Goal: Register for event/course

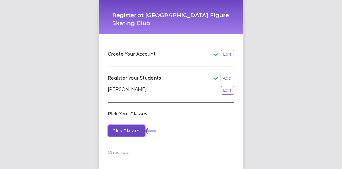
click at [129, 128] on button "Pick Classes" at bounding box center [126, 130] width 37 height 11
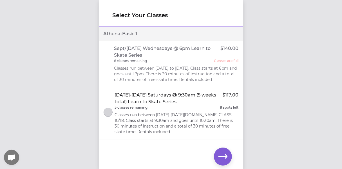
click at [196, 114] on p "Classes run between [DATE]-[DATE][DOMAIN_NAME] CLASS 10/18. Class starts at 9:3…" at bounding box center [177, 123] width 124 height 23
click at [221, 157] on icon "button" at bounding box center [223, 156] width 9 height 4
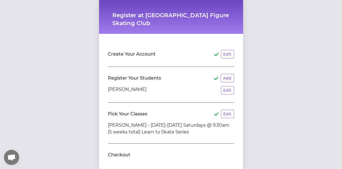
scroll to position [33, 0]
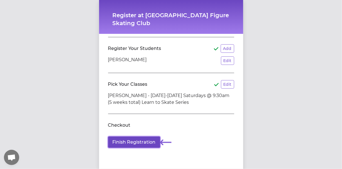
click at [136, 139] on button "Finish Registration" at bounding box center [134, 141] width 52 height 11
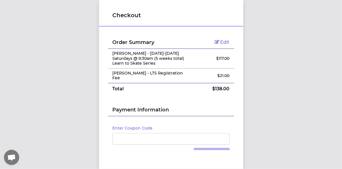
scroll to position [35, 0]
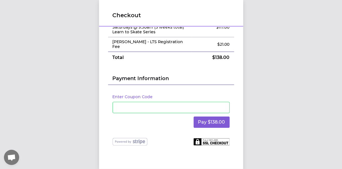
click at [170, 128] on div "Enter Coupon Code Pay $138.00" at bounding box center [171, 111] width 126 height 53
click at [210, 119] on button "Pay $138.00" at bounding box center [212, 121] width 36 height 11
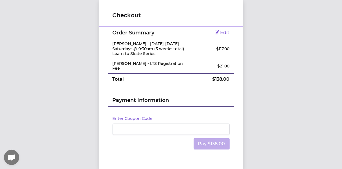
scroll to position [10, 0]
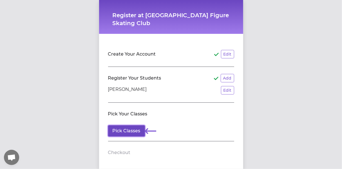
click at [127, 130] on button "Pick Classes" at bounding box center [126, 130] width 37 height 11
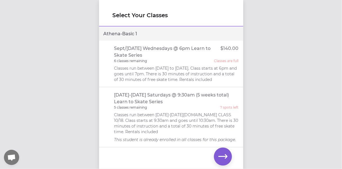
click at [23, 74] on div "Select Your Classes Athena - Basic 1 Sept/Oct 2025 Wednesdays @ 6pm Learn to Sk…" at bounding box center [171, 84] width 342 height 169
